Goal: Transaction & Acquisition: Book appointment/travel/reservation

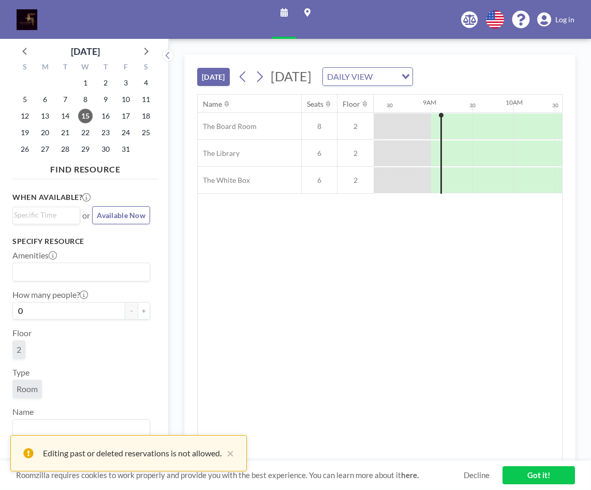
scroll to position [0, 704]
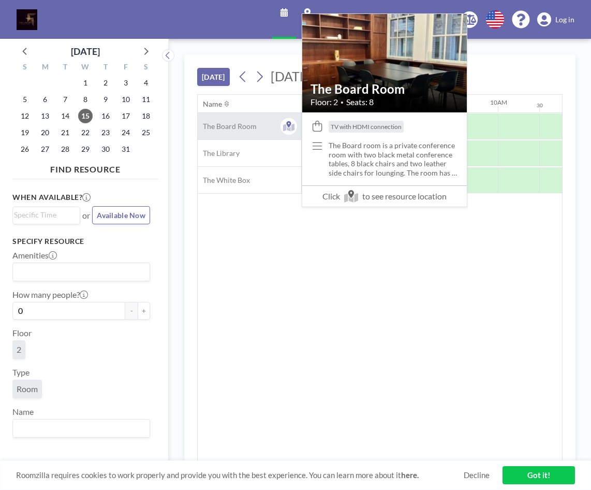
click at [240, 129] on span "The Board Room" at bounding box center [227, 126] width 59 height 9
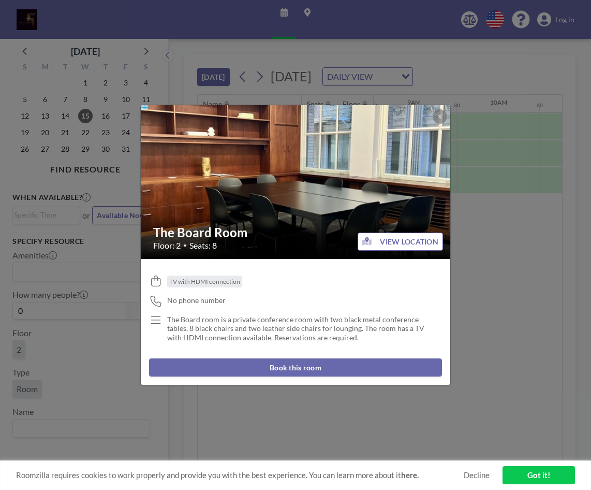
click at [292, 368] on button "Book this room" at bounding box center [295, 367] width 293 height 18
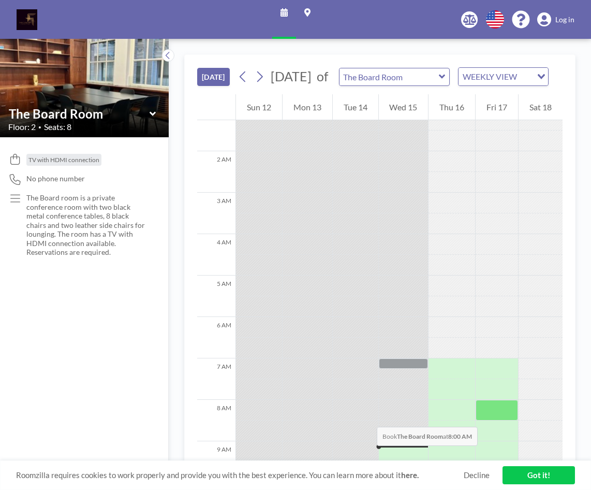
scroll to position [104, 0]
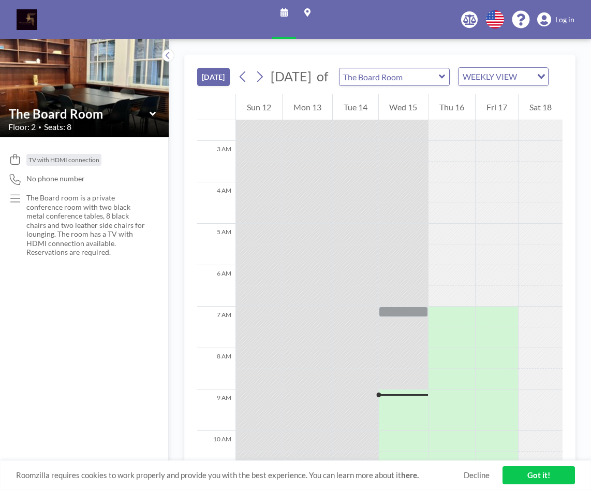
click at [524, 474] on link "Got it!" at bounding box center [539, 475] width 72 height 18
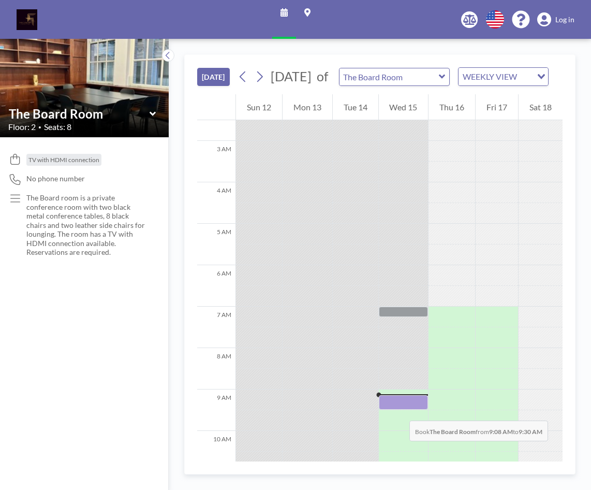
click at [399, 409] on div at bounding box center [404, 402] width 50 height 14
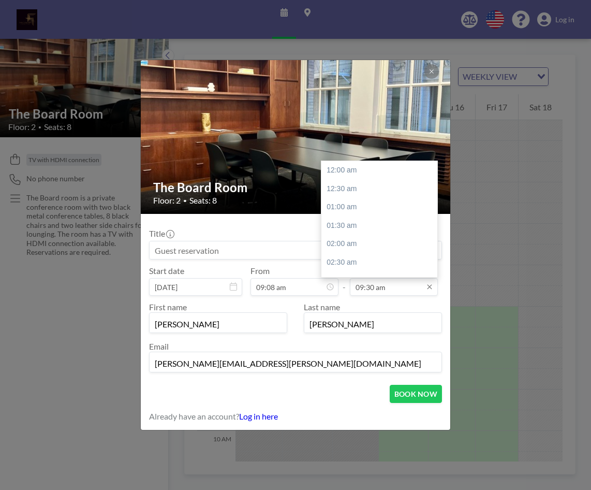
scroll to position [350, 0]
click at [392, 288] on input "09:30 am" at bounding box center [394, 287] width 88 height 18
click at [355, 234] on div "05:00 pm" at bounding box center [381, 239] width 121 height 19
type input "05:00 pm"
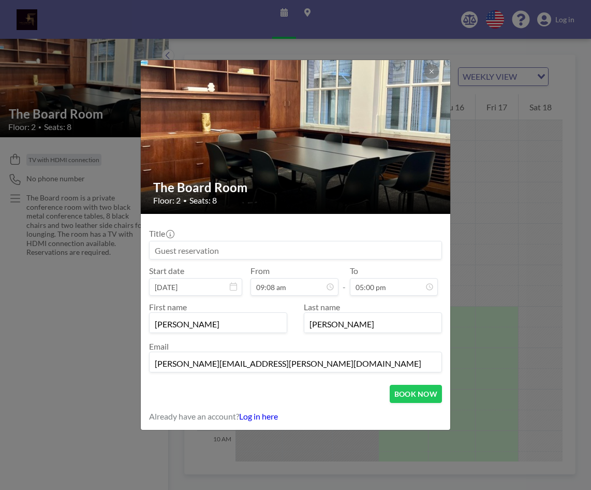
click at [186, 252] on input at bounding box center [296, 250] width 292 height 18
type input "The Asia Foundation"
click at [413, 391] on button "BOOK NOW" at bounding box center [416, 394] width 52 height 18
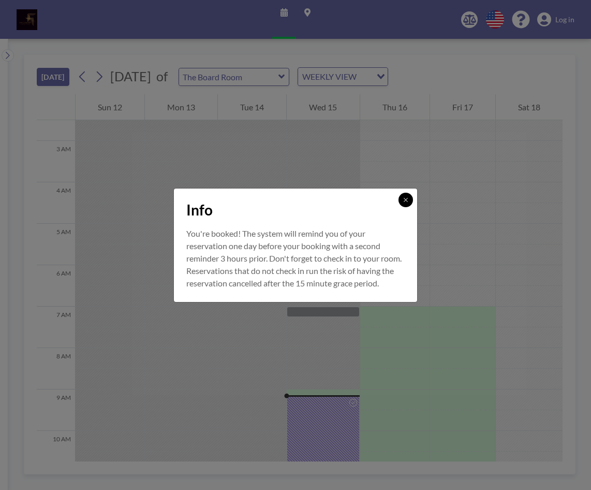
click at [405, 197] on button at bounding box center [406, 200] width 14 height 14
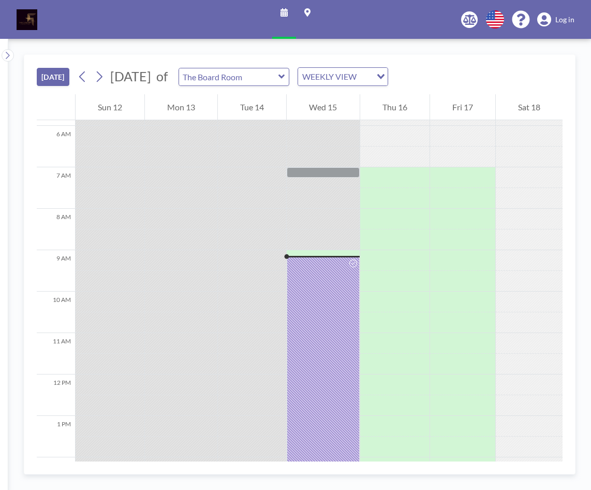
scroll to position [259, 0]
